Goal: Information Seeking & Learning: Learn about a topic

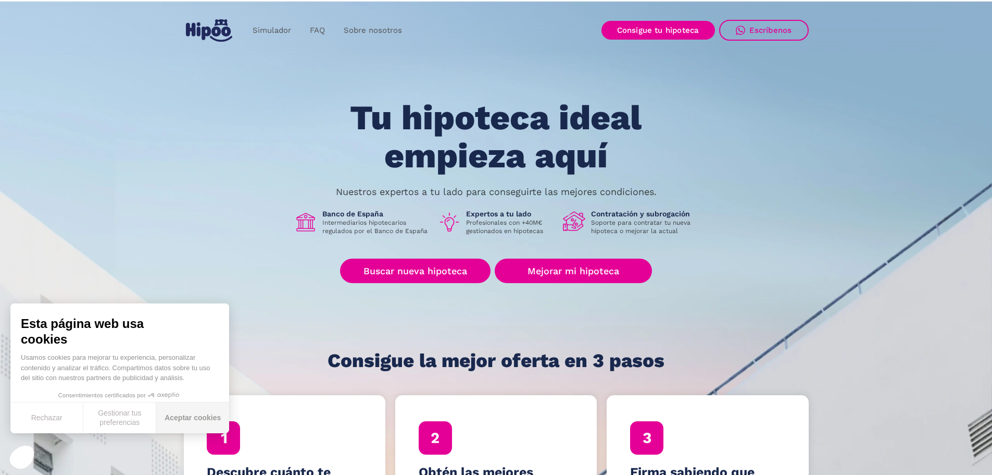
click at [192, 415] on button "Aceptar cookies" at bounding box center [192, 417] width 73 height 31
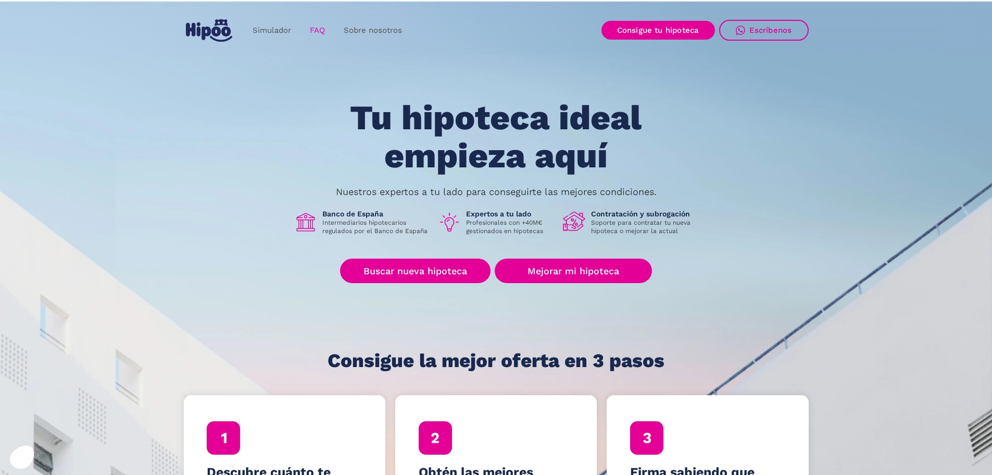
click at [316, 31] on link "FAQ" at bounding box center [318, 30] width 34 height 20
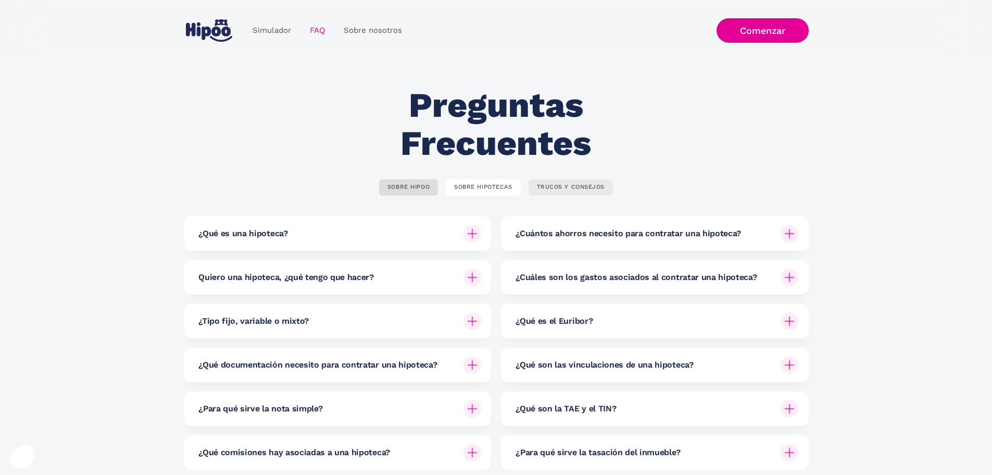
click at [588, 185] on div "TRUCOS Y CONSEJOS" at bounding box center [571, 187] width 68 height 8
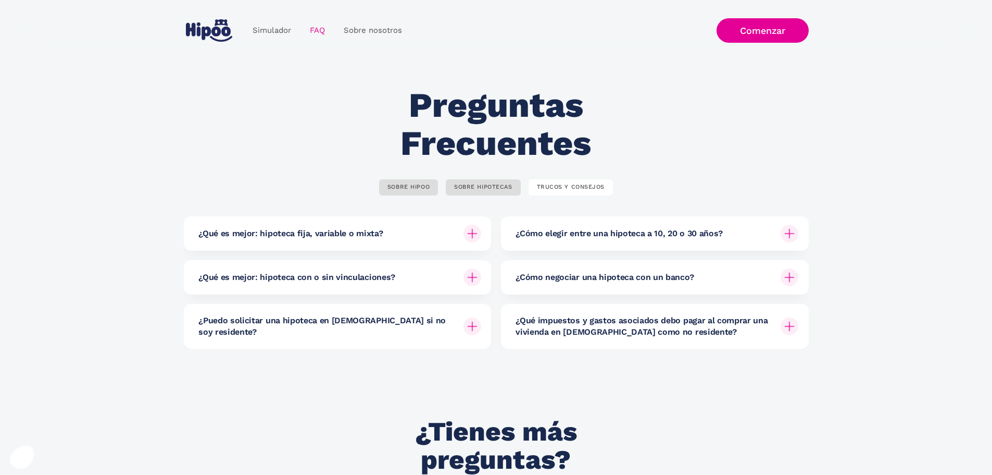
click at [245, 230] on h6 "¿Qué es mejor: hipoteca fija, variable o mixta?" at bounding box center [290, 233] width 184 height 11
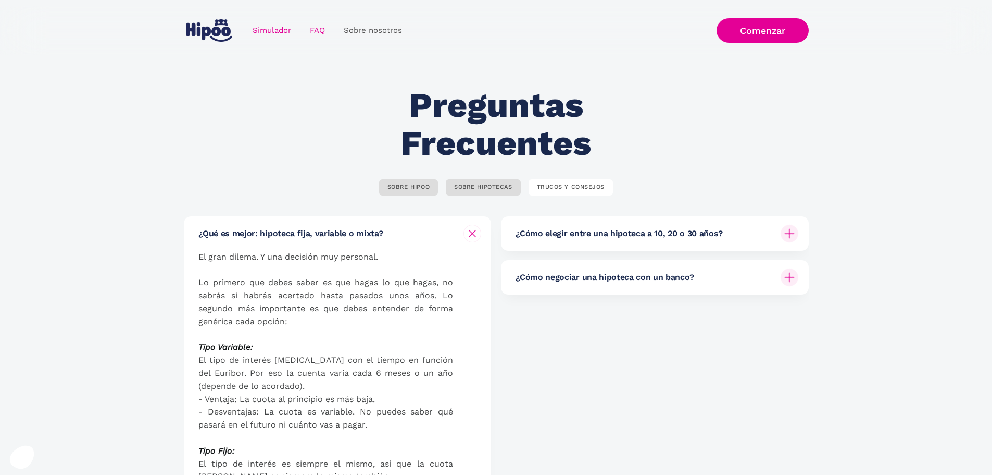
click at [274, 35] on link "Simulador" at bounding box center [271, 30] width 57 height 20
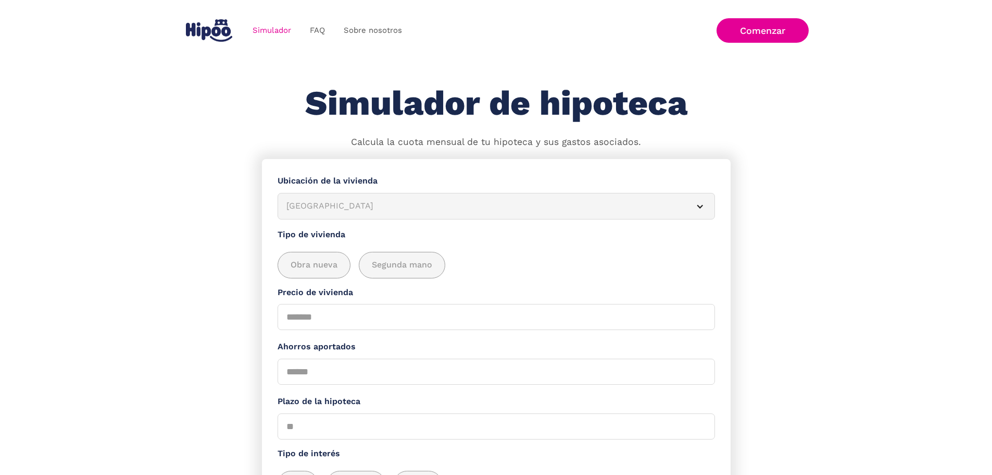
click at [205, 31] on img "home" at bounding box center [209, 30] width 46 height 22
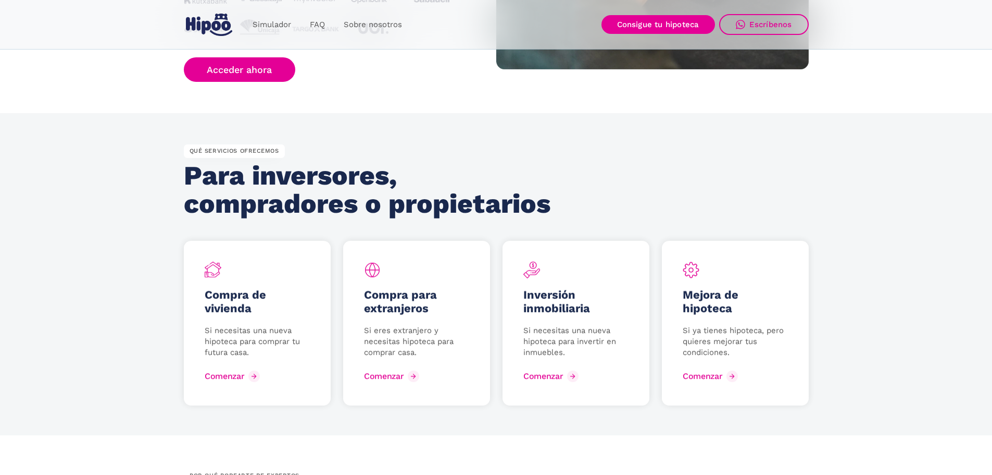
scroll to position [1563, 0]
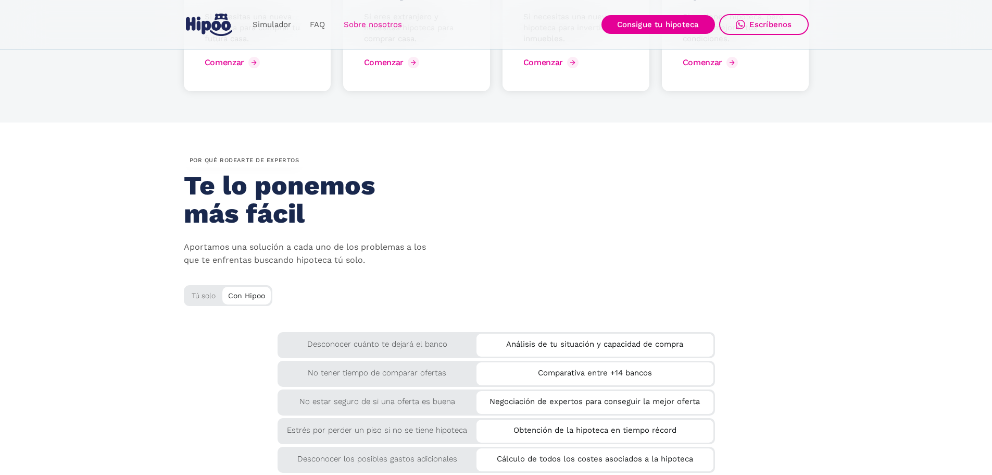
click at [384, 18] on link "Sobre nosotros" at bounding box center [372, 25] width 77 height 20
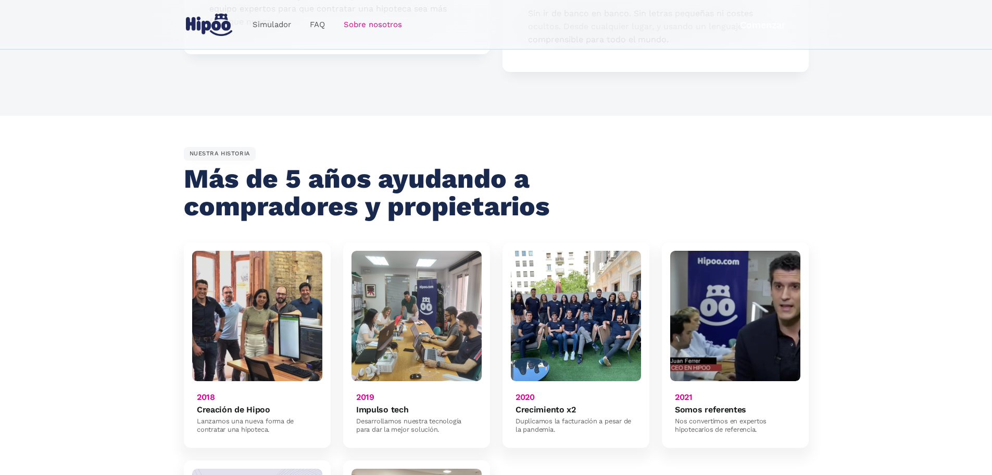
scroll to position [521, 0]
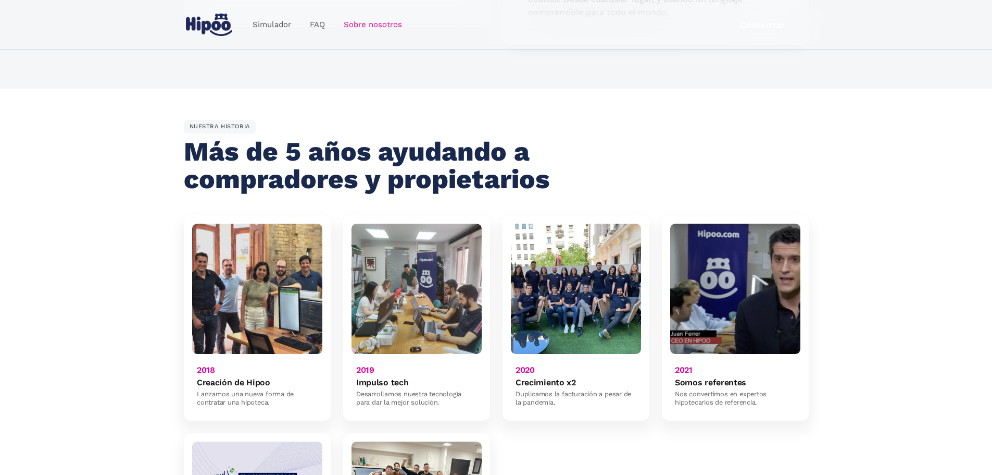
click at [225, 286] on img at bounding box center [257, 288] width 130 height 130
click at [239, 223] on img at bounding box center [257, 288] width 130 height 130
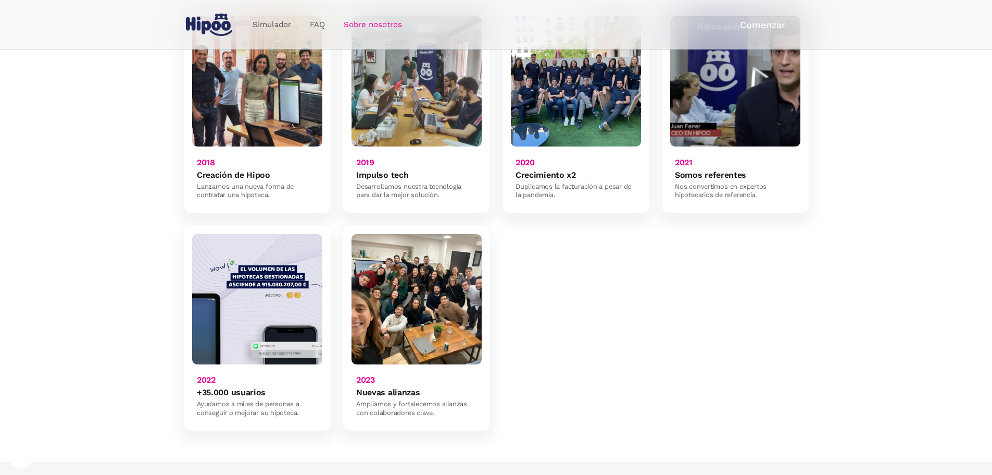
scroll to position [729, 0]
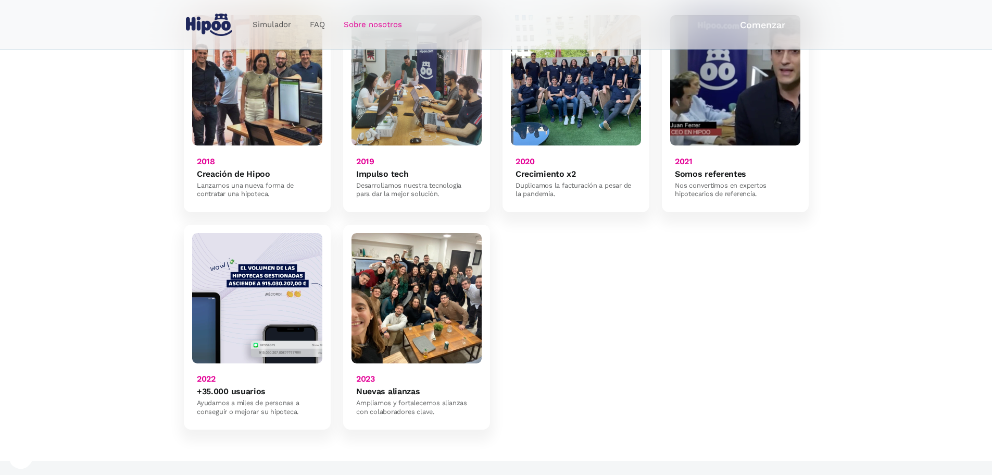
click at [394, 316] on img at bounding box center [417, 298] width 130 height 130
click at [377, 386] on h6 "Nuevas alianzas" at bounding box center [388, 391] width 64 height 10
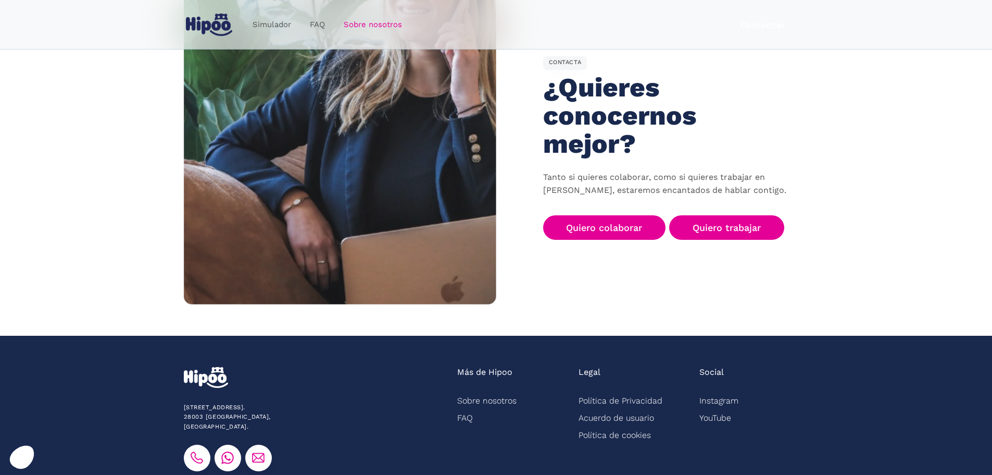
scroll to position [1627, 0]
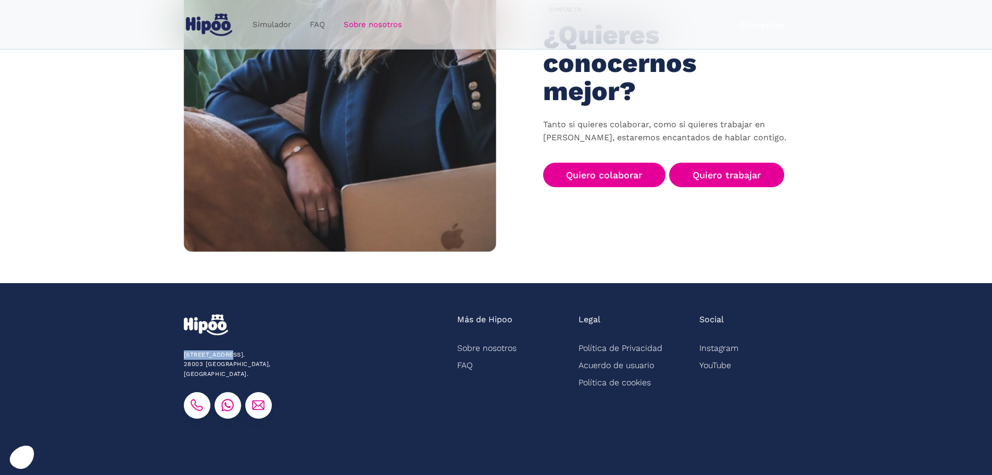
drag, startPoint x: 233, startPoint y: 324, endPoint x: 180, endPoint y: 323, distance: 52.6
click at [180, 323] on section "[STREET_ADDRESS]. [GEOGRAPHIC_DATA], [GEOGRAPHIC_DATA]. Más de Hipoo Sobre noso…" at bounding box center [496, 399] width 992 height 233
copy div "[STREET_ADDRESS][PERSON_NAME]"
